Goal: Navigation & Orientation: Find specific page/section

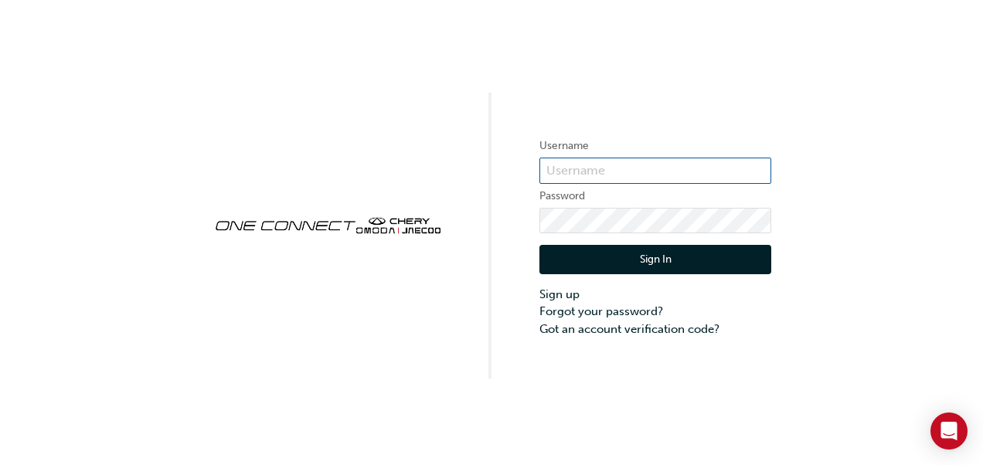
type input "CHAU2021"
click at [651, 261] on button "Sign In" at bounding box center [655, 259] width 232 height 29
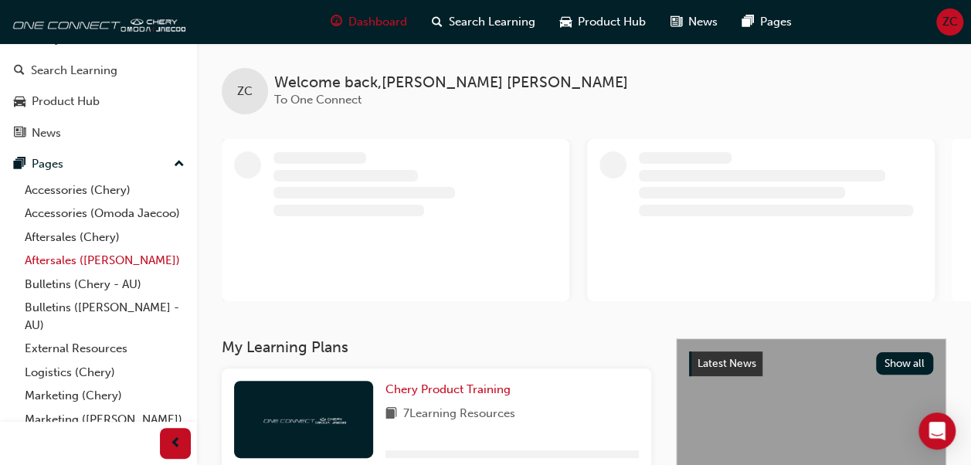
scroll to position [116, 0]
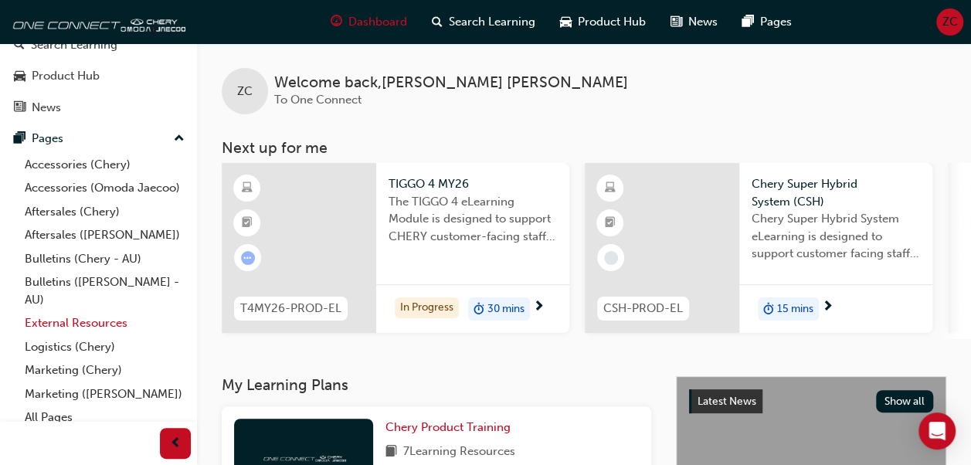
click at [73, 335] on link "External Resources" at bounding box center [105, 323] width 172 height 24
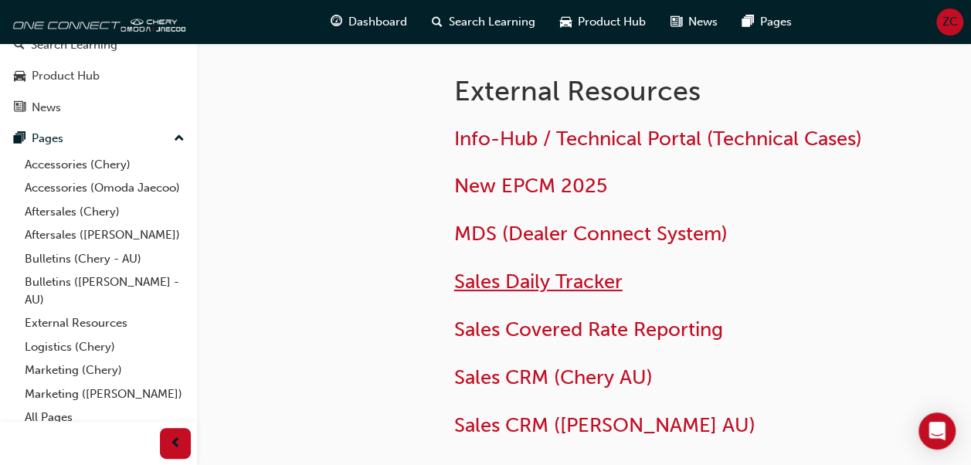
click at [495, 278] on span "Sales Daily Tracker" at bounding box center [538, 282] width 168 height 24
